Goal: Task Accomplishment & Management: Use online tool/utility

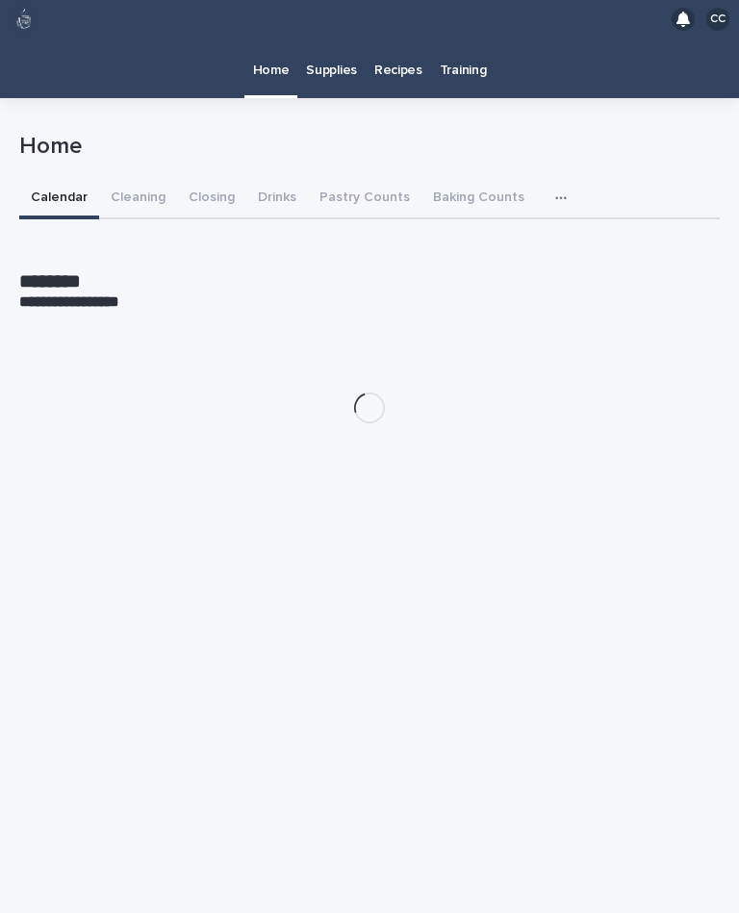
scroll to position [35, 0]
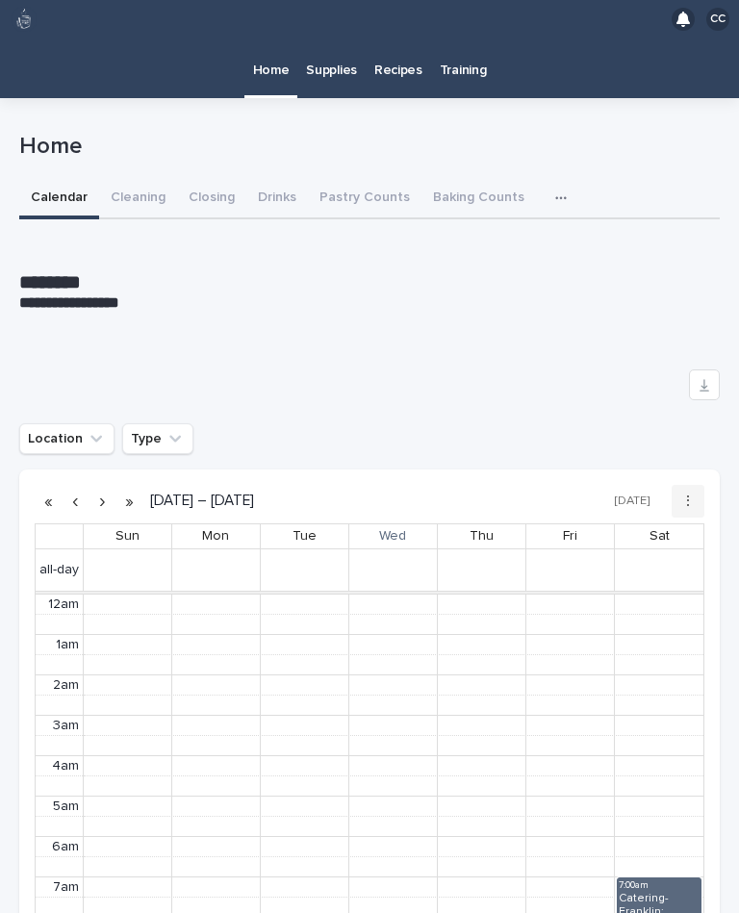
click at [215, 223] on div "**********" at bounding box center [369, 726] width 700 height 1007
click at [131, 179] on button "Cleaning" at bounding box center [138, 199] width 78 height 40
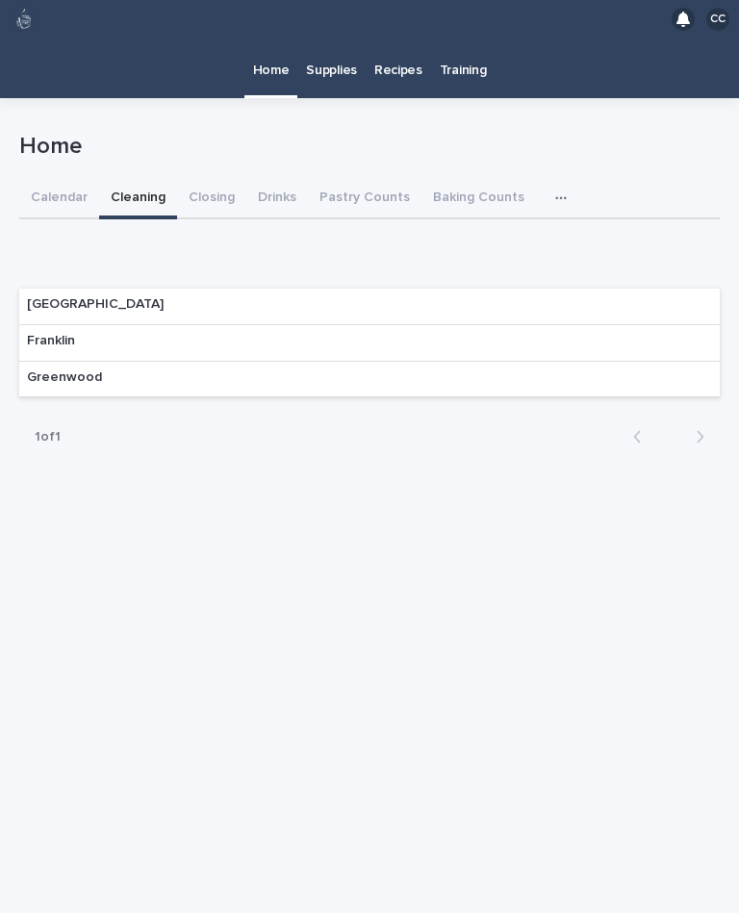
click at [581, 325] on div "Franklin" at bounding box center [369, 343] width 700 height 37
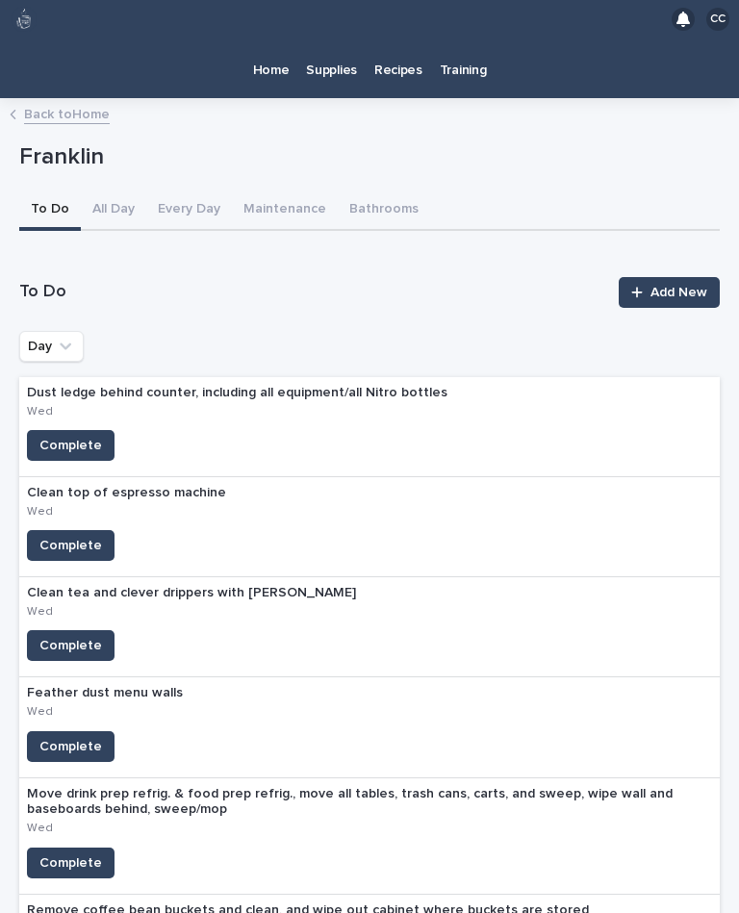
click at [74, 636] on span "Complete" at bounding box center [70, 645] width 63 height 19
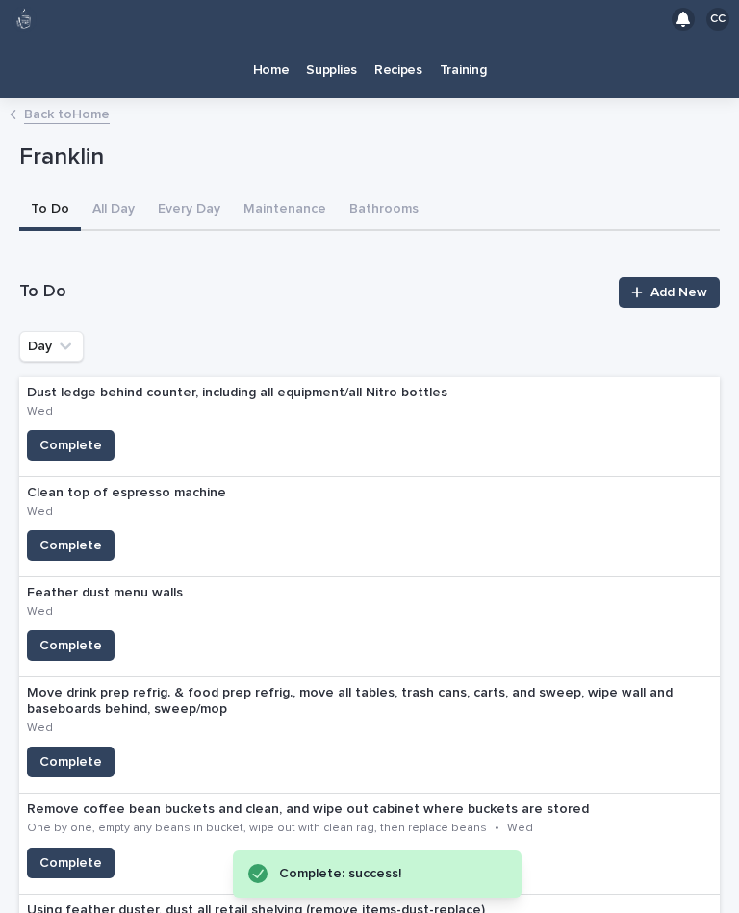
click at [66, 536] on span "Complete" at bounding box center [70, 545] width 63 height 19
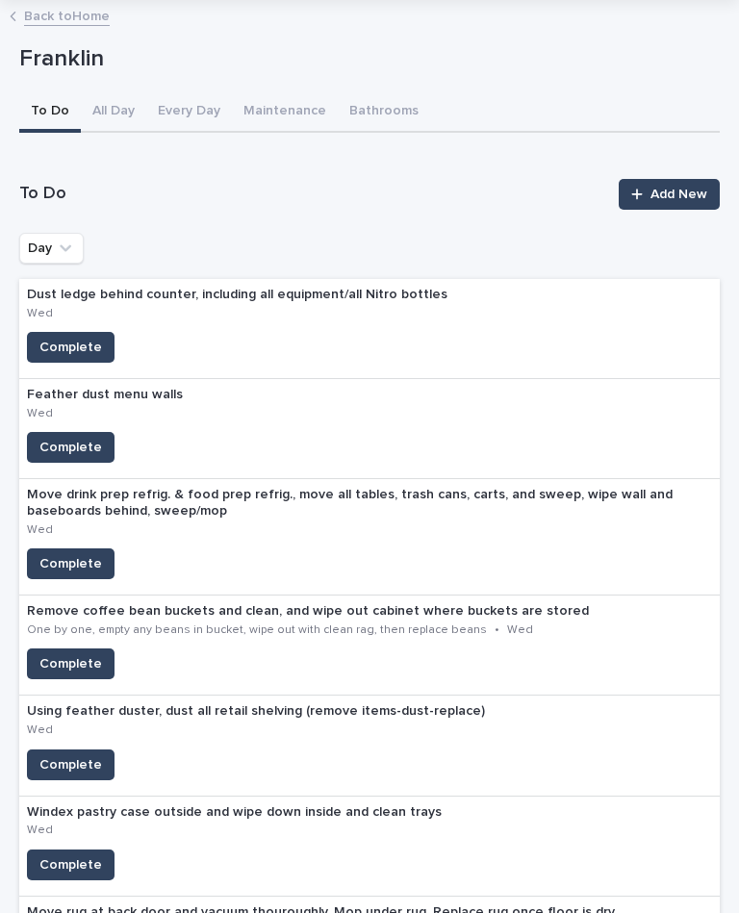
scroll to position [100, 0]
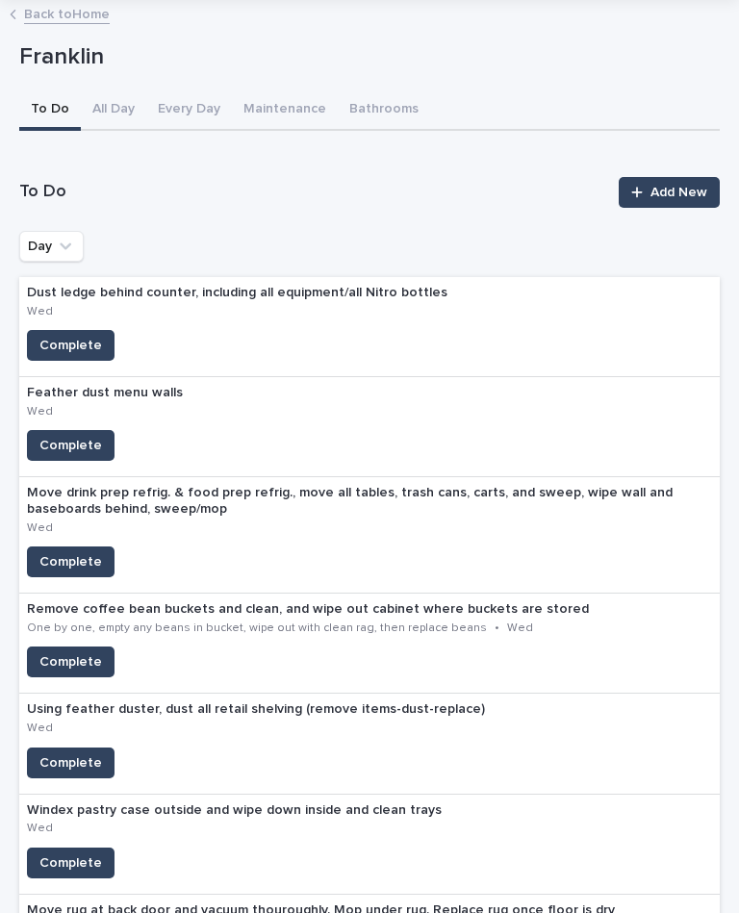
click at [69, 552] on span "Complete" at bounding box center [70, 561] width 63 height 19
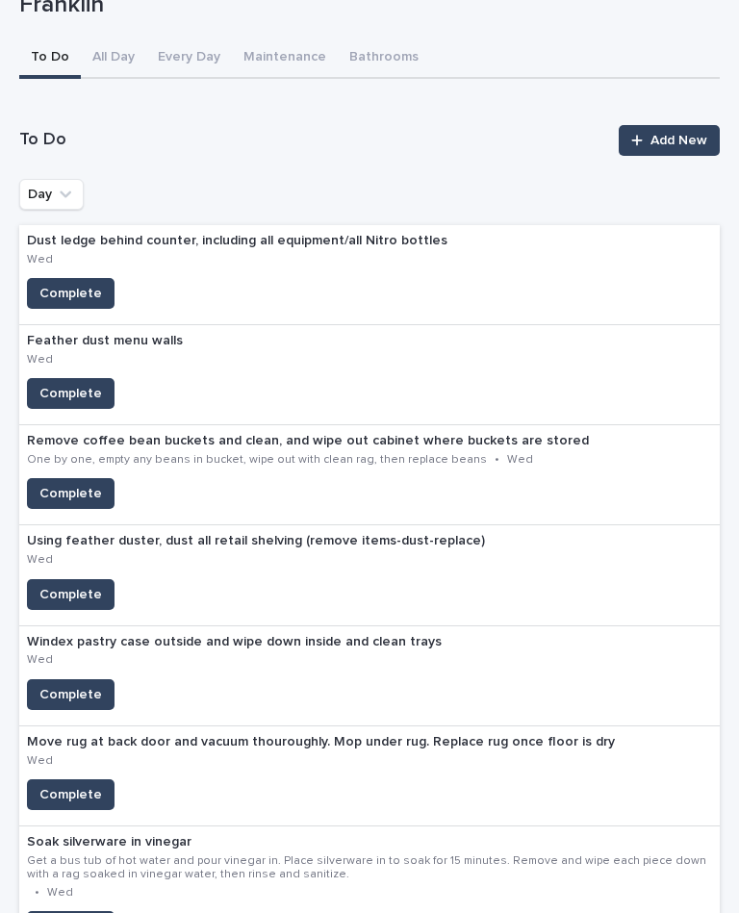
scroll to position [154, 0]
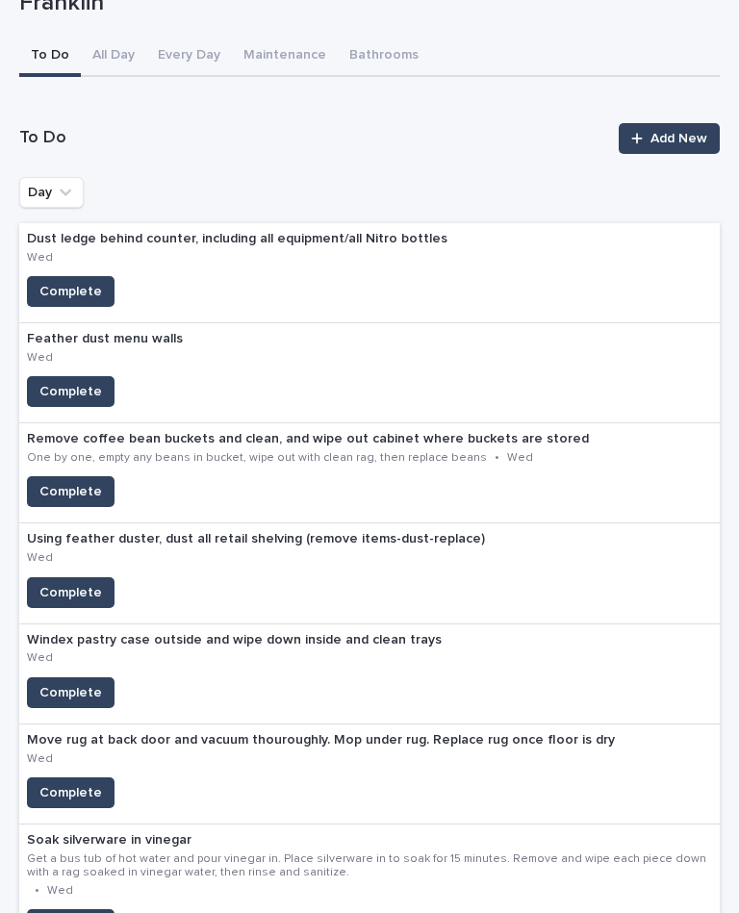
click at [82, 683] on span "Complete" at bounding box center [70, 692] width 63 height 19
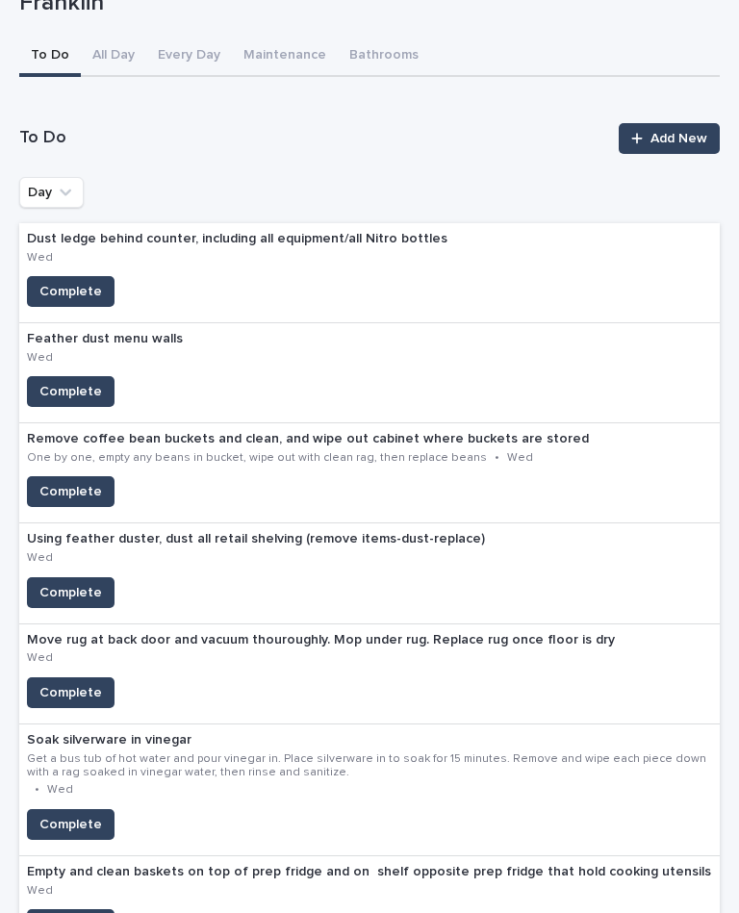
click at [439, 909] on div "Complete" at bounding box center [369, 924] width 700 height 31
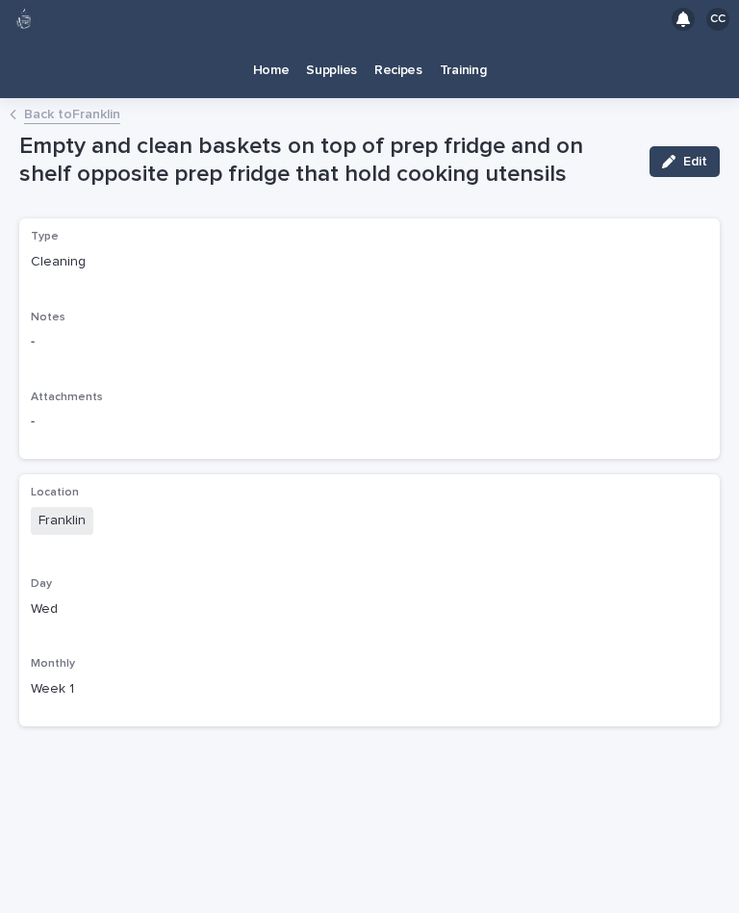
click at [269, 38] on p "Home" at bounding box center [271, 58] width 37 height 40
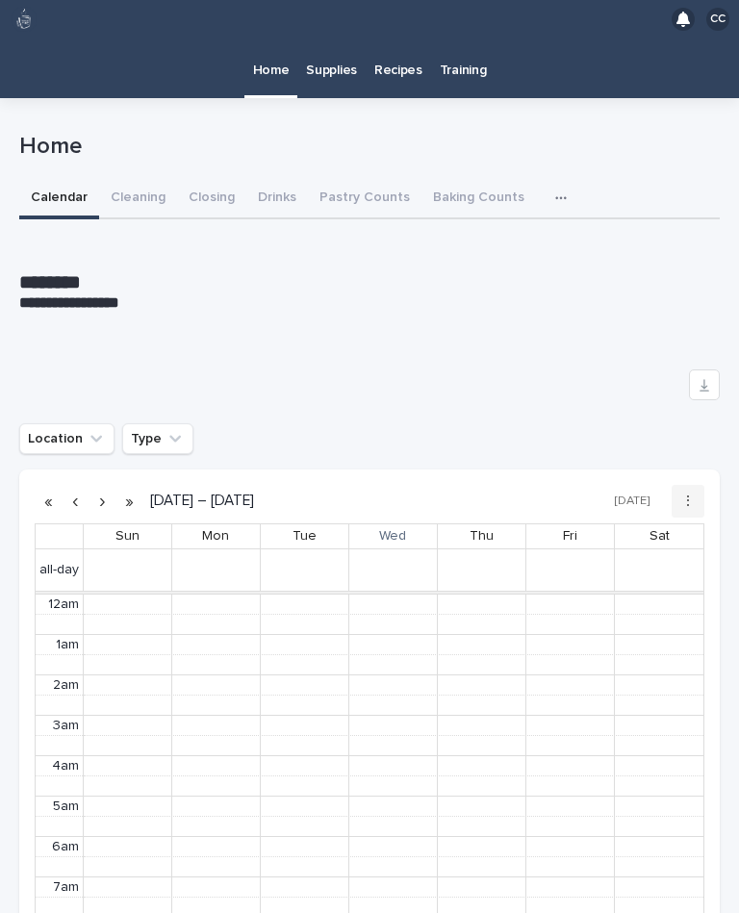
scroll to position [243, 0]
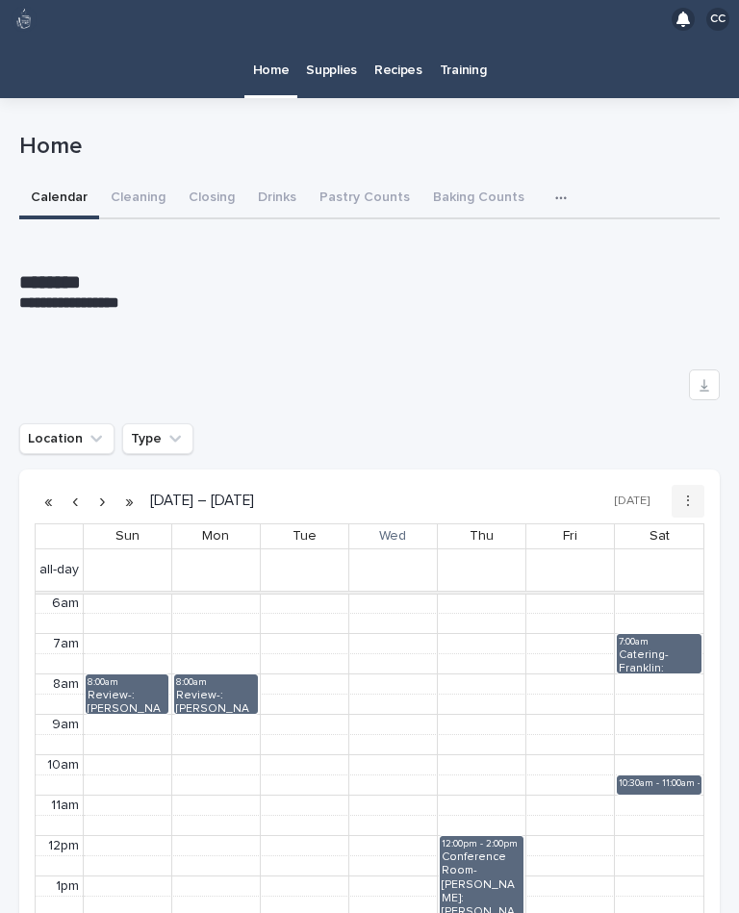
click at [130, 179] on button "Cleaning" at bounding box center [138, 199] width 78 height 40
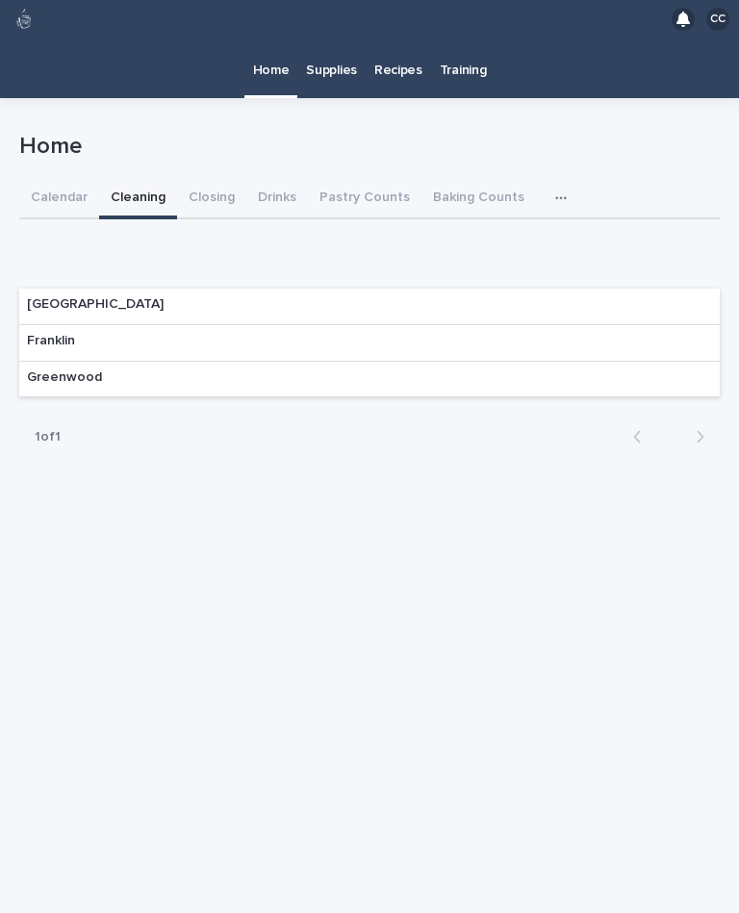
click at [609, 325] on div "Franklin" at bounding box center [369, 343] width 700 height 37
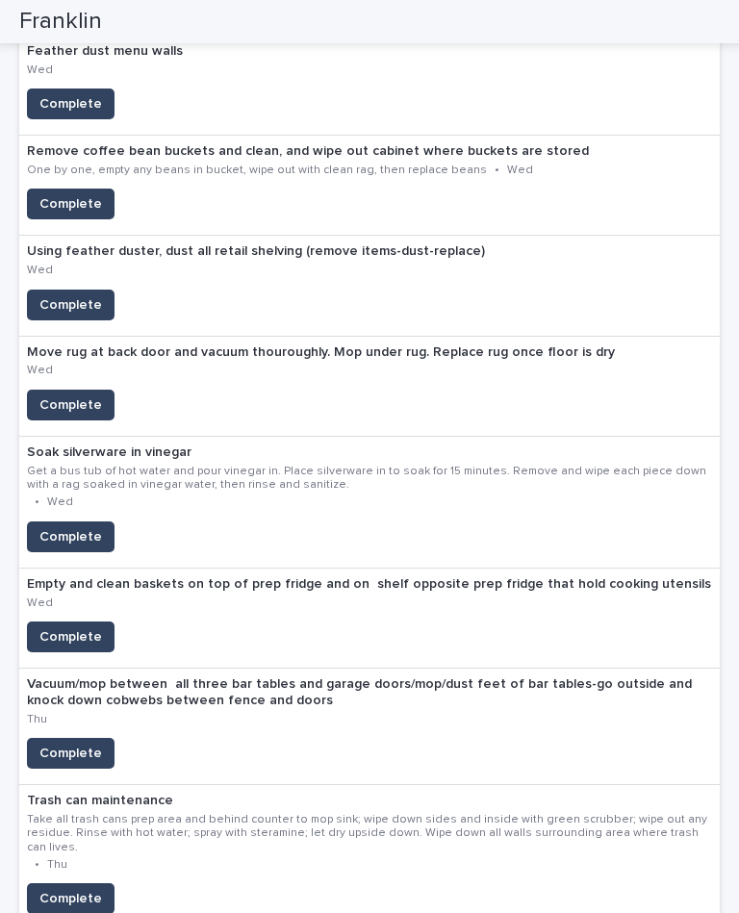
scroll to position [445, 0]
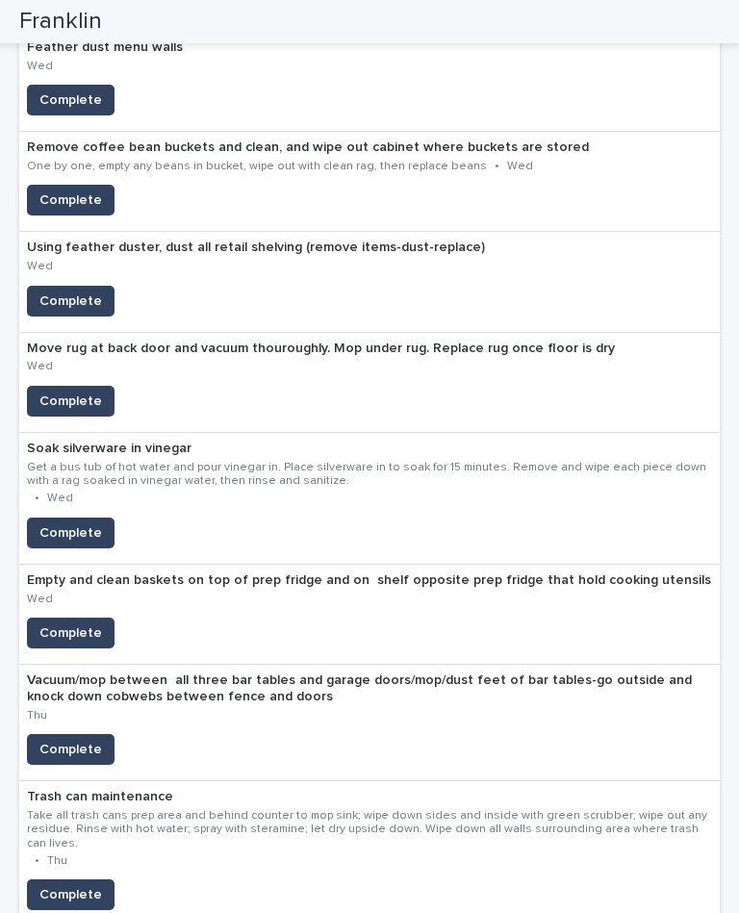
click at [69, 623] on span "Complete" at bounding box center [70, 632] width 63 height 19
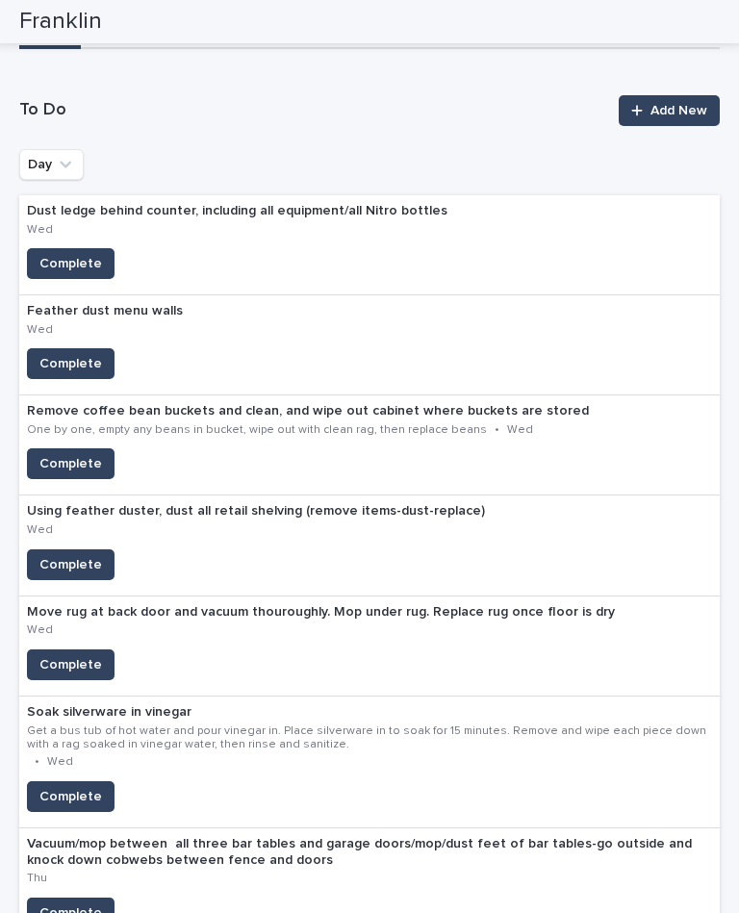
scroll to position [161, 0]
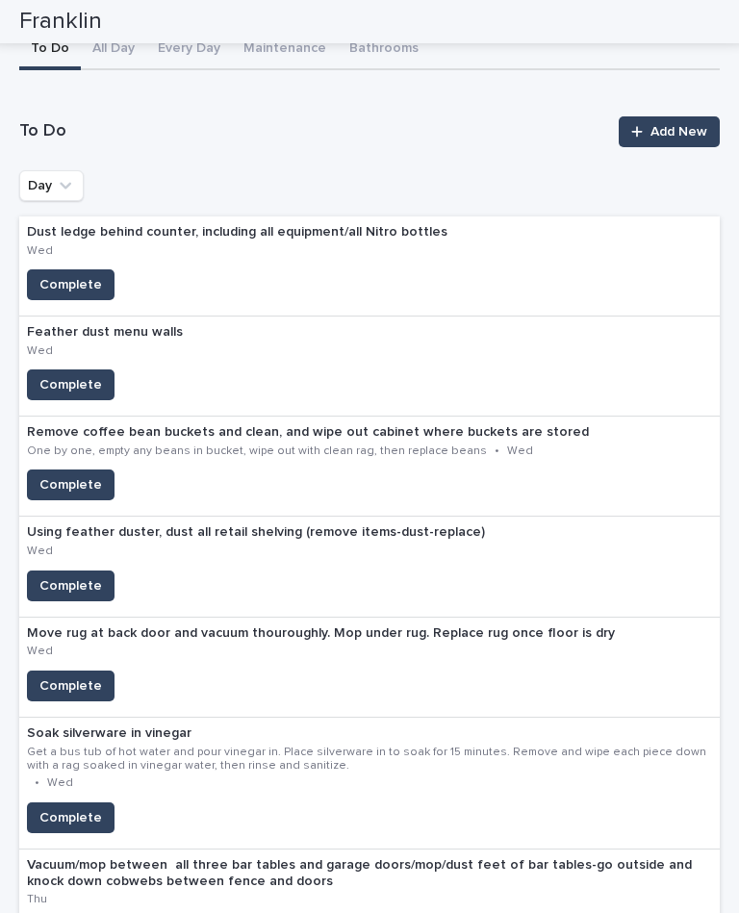
click at [108, 469] on button "Complete" at bounding box center [71, 484] width 88 height 31
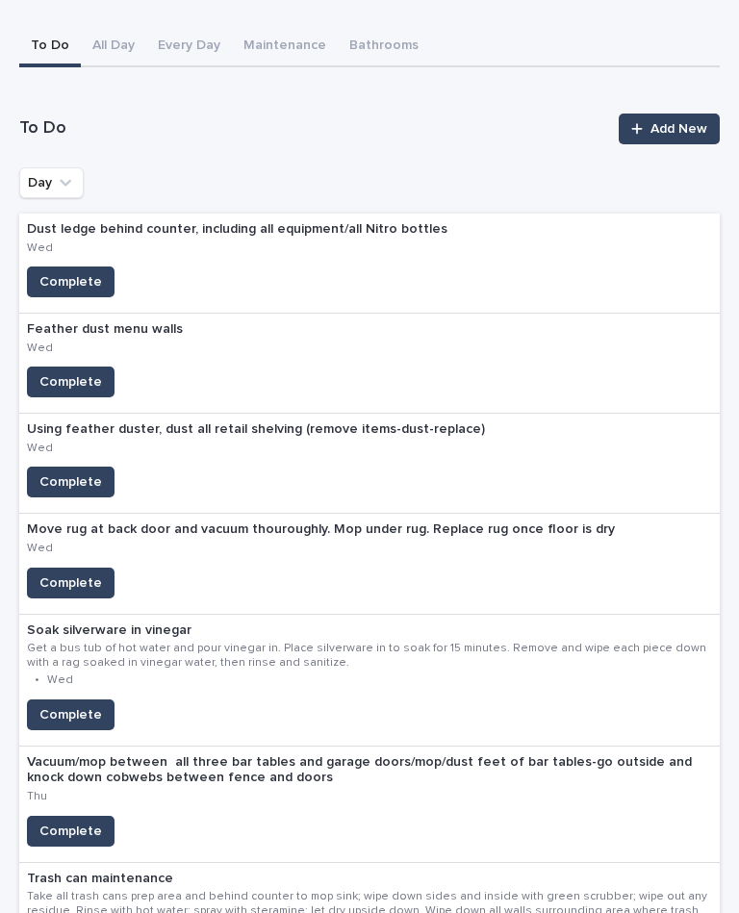
scroll to position [165, 0]
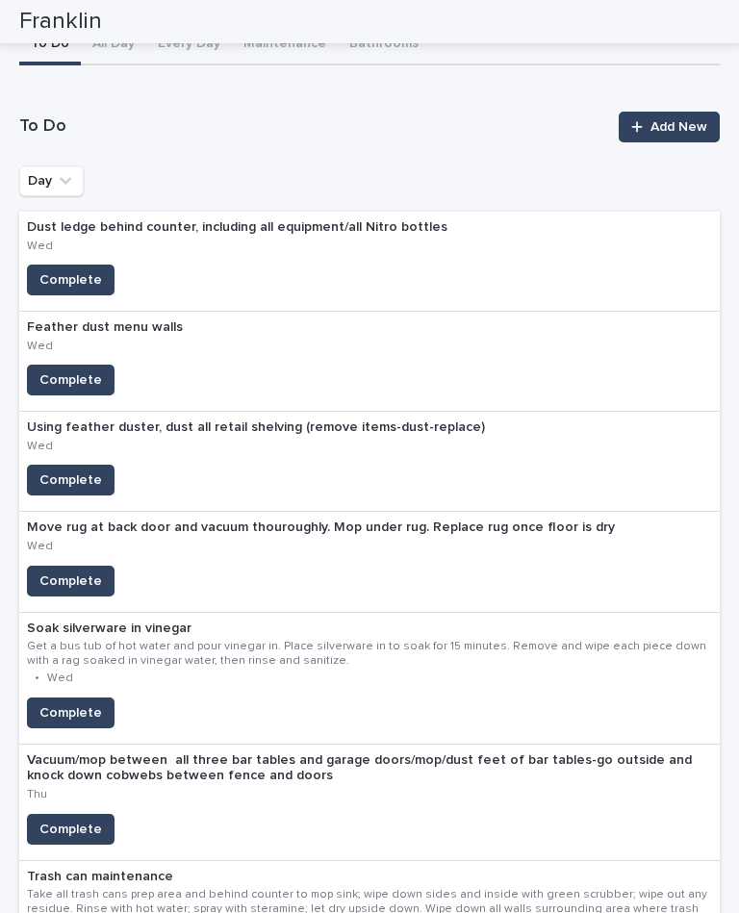
click at [62, 370] on span "Complete" at bounding box center [70, 379] width 63 height 19
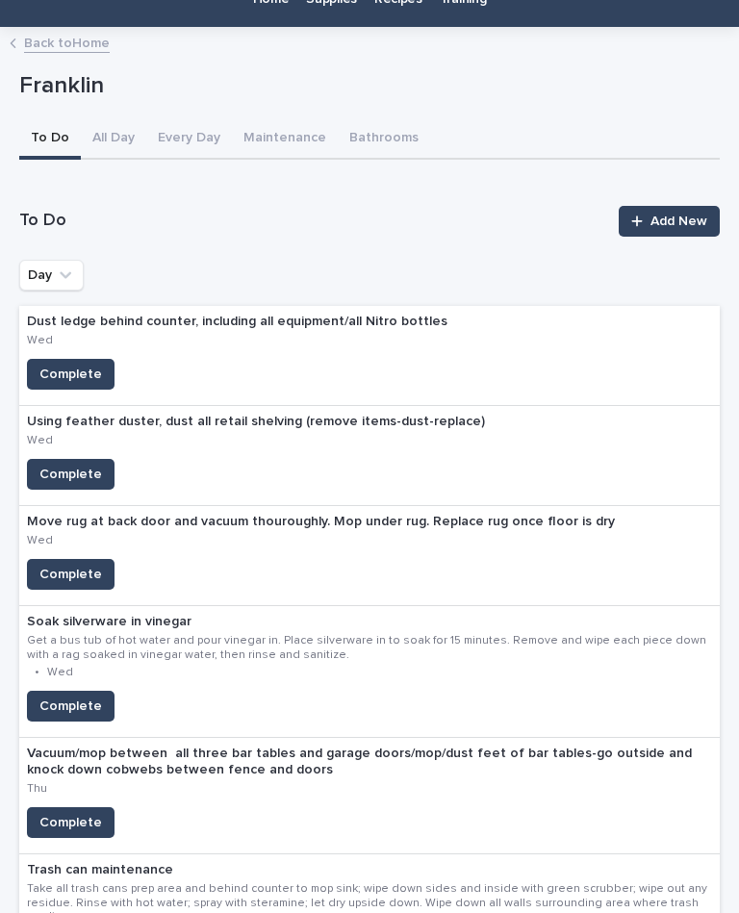
scroll to position [72, 0]
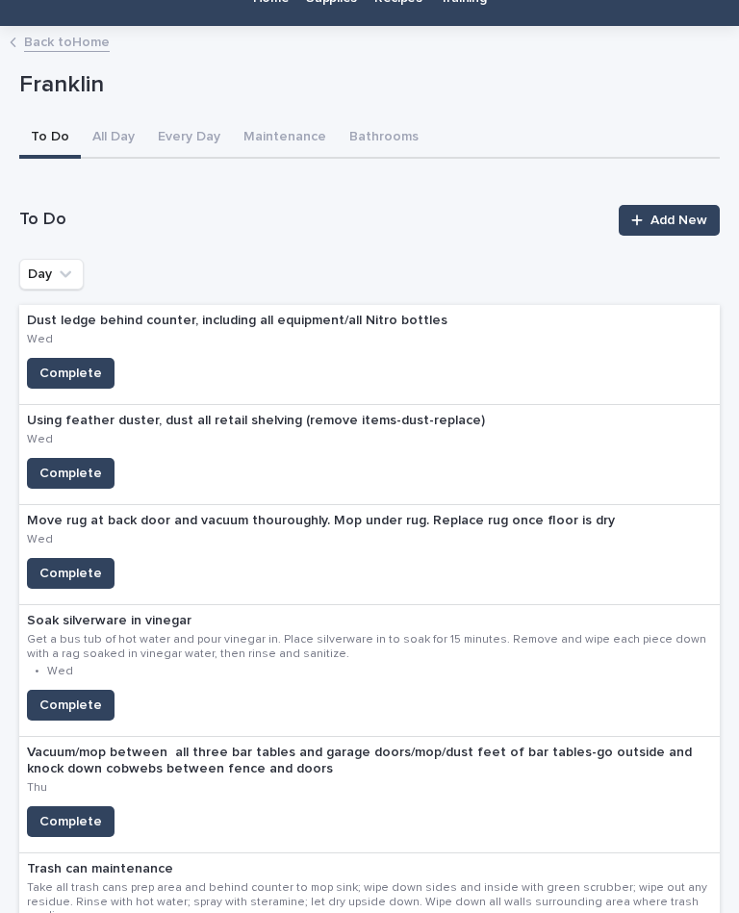
click at [58, 464] on span "Complete" at bounding box center [70, 473] width 63 height 19
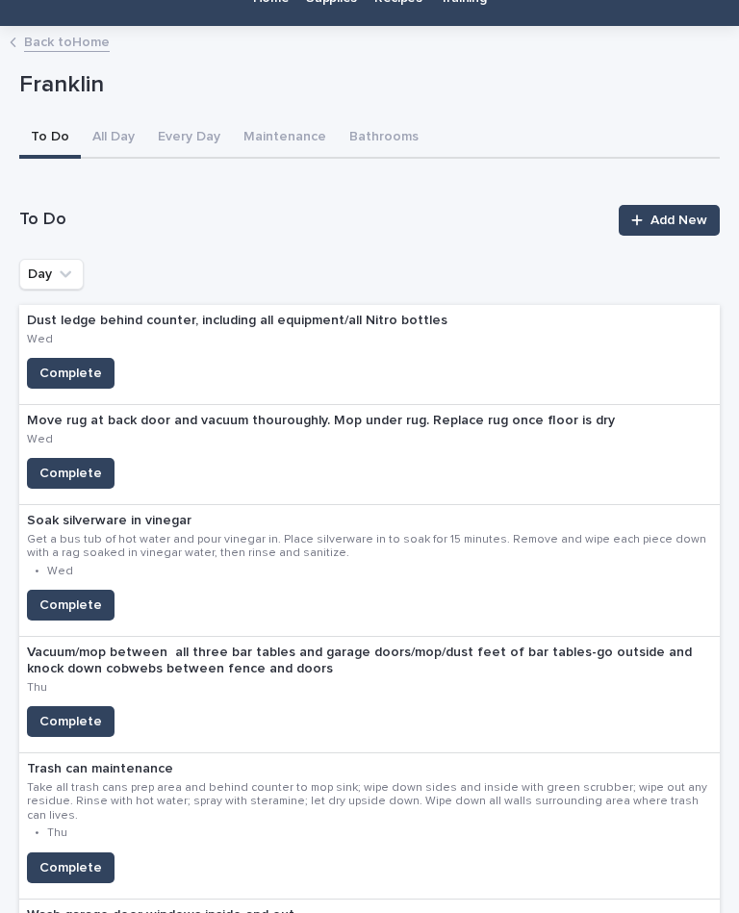
click at [68, 364] on span "Complete" at bounding box center [70, 373] width 63 height 19
